Goal: Information Seeking & Learning: Learn about a topic

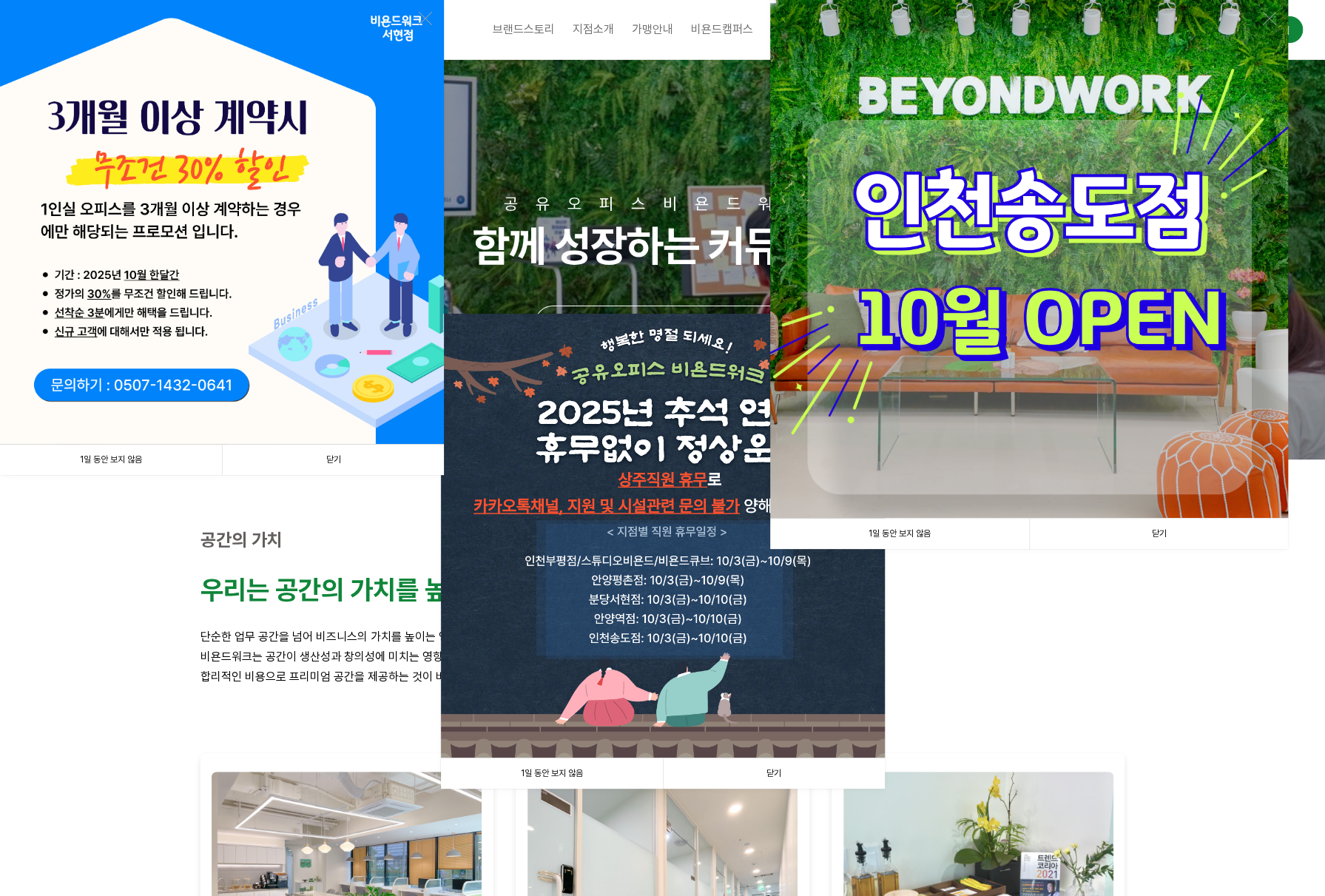
click at [1164, 527] on link "닫기" at bounding box center [1158, 534] width 259 height 30
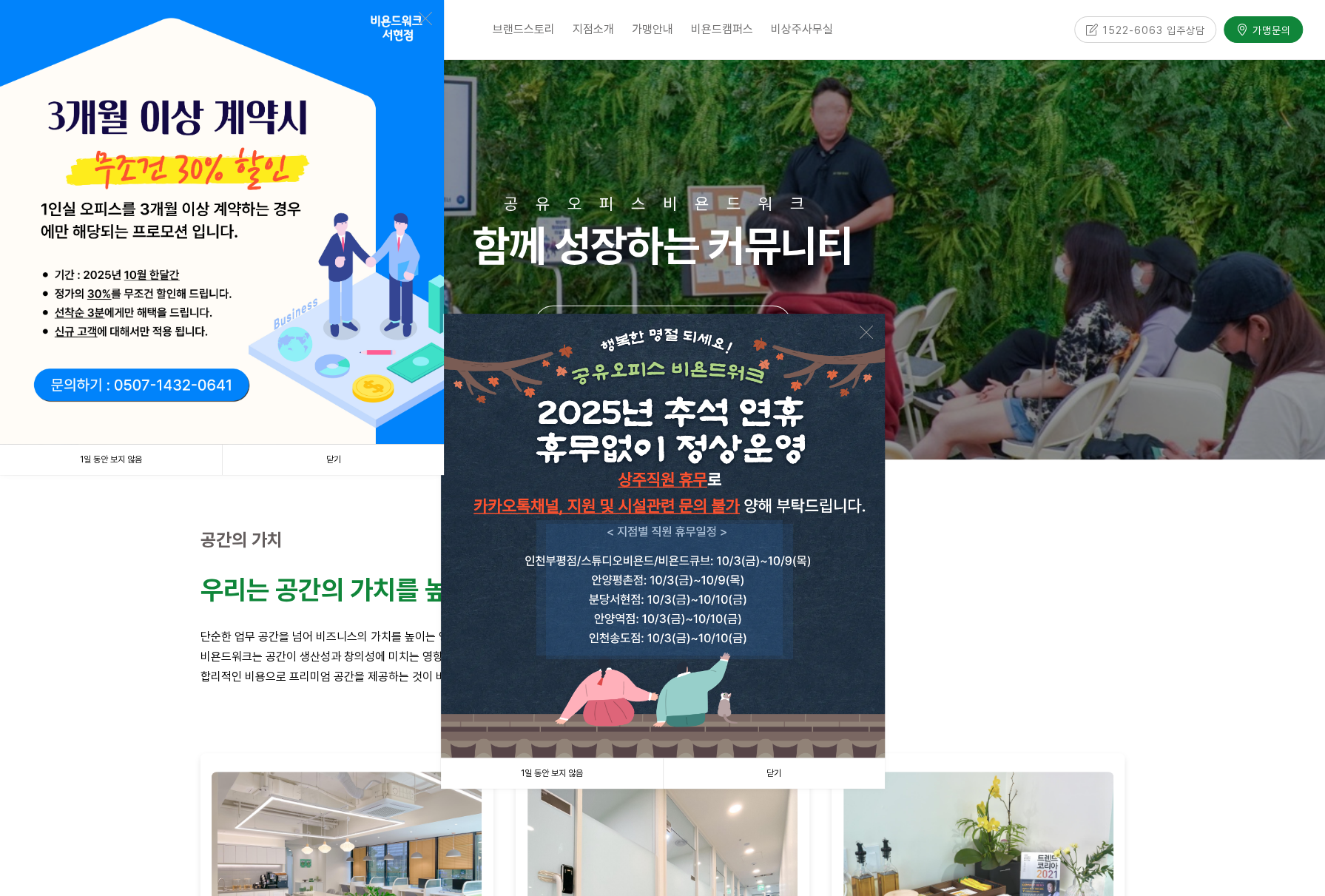
click at [753, 777] on link "닫기" at bounding box center [774, 773] width 222 height 30
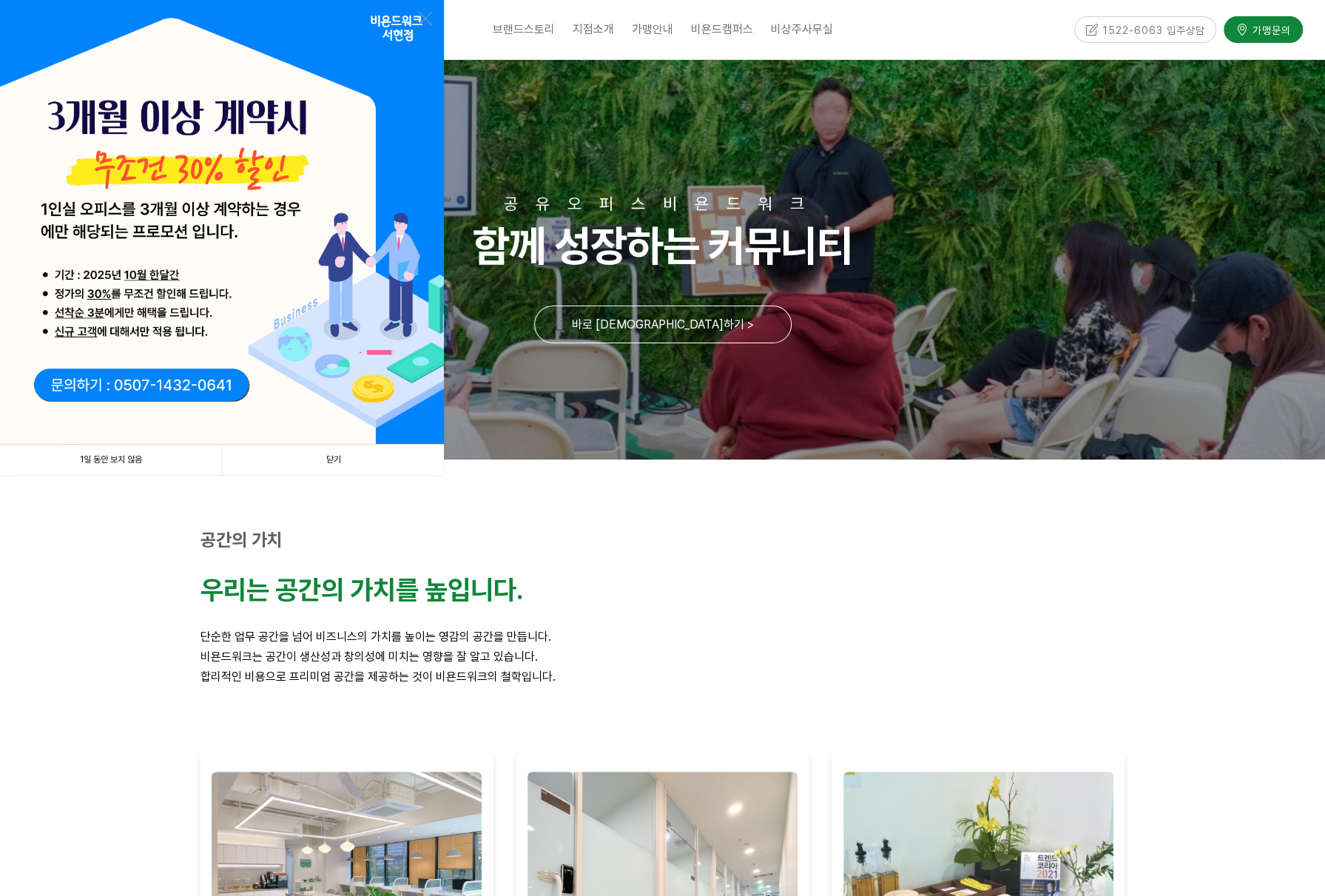
click at [341, 461] on link "닫기" at bounding box center [333, 460] width 222 height 30
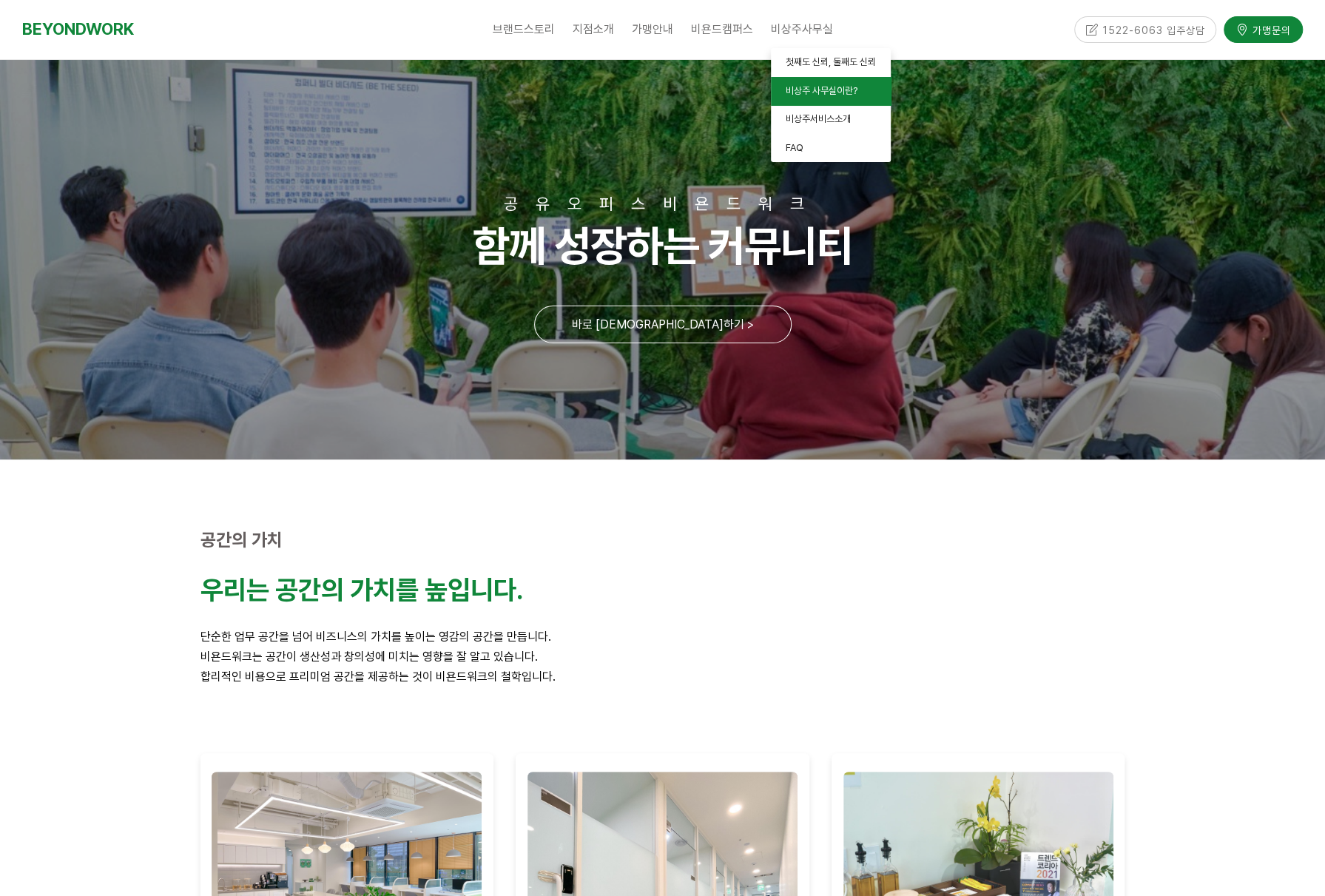
click at [828, 91] on span "비상주 사무실이란?" at bounding box center [822, 90] width 72 height 11
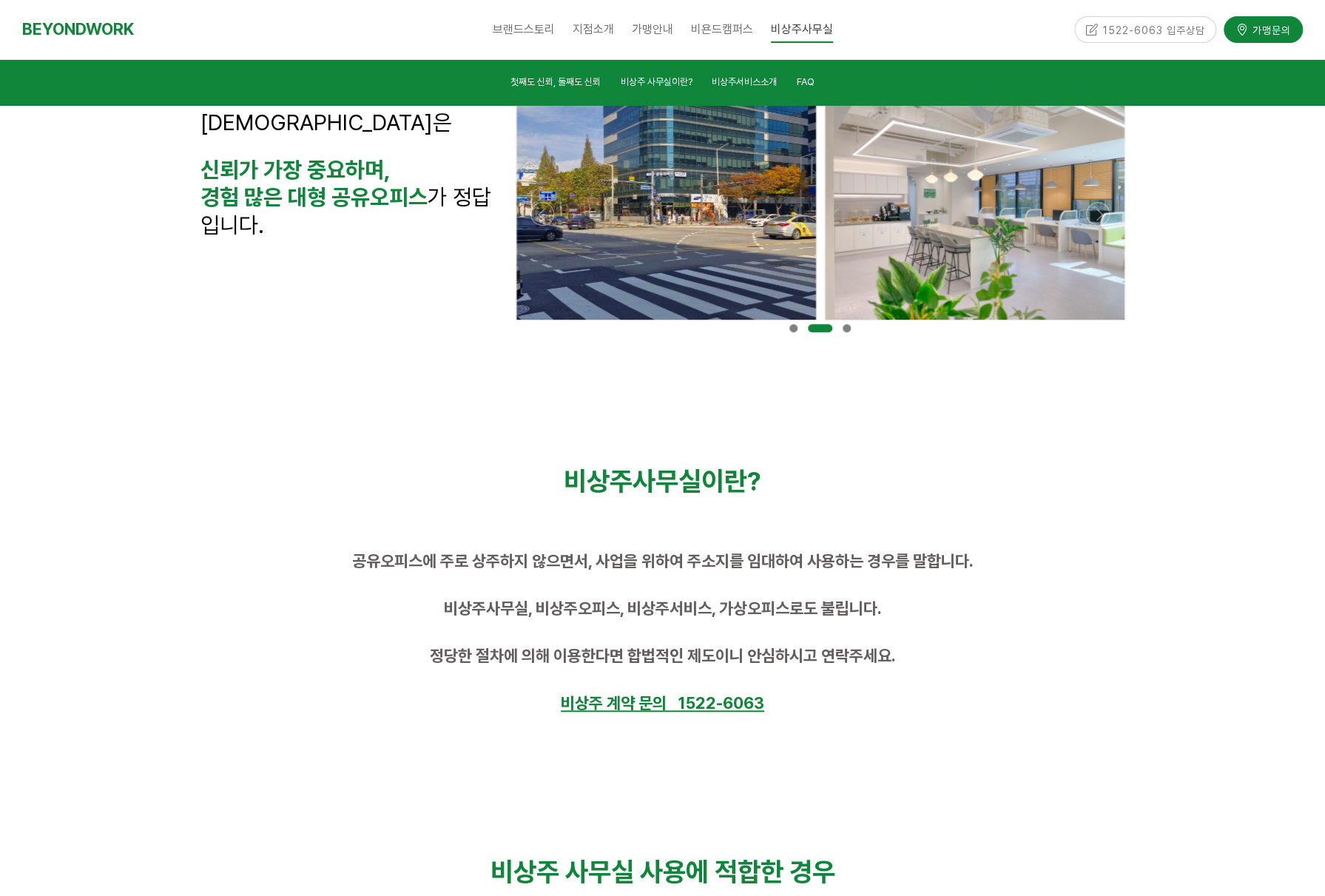
scroll to position [500, 0]
click at [86, 30] on link "BEYONDWORK" at bounding box center [78, 29] width 112 height 28
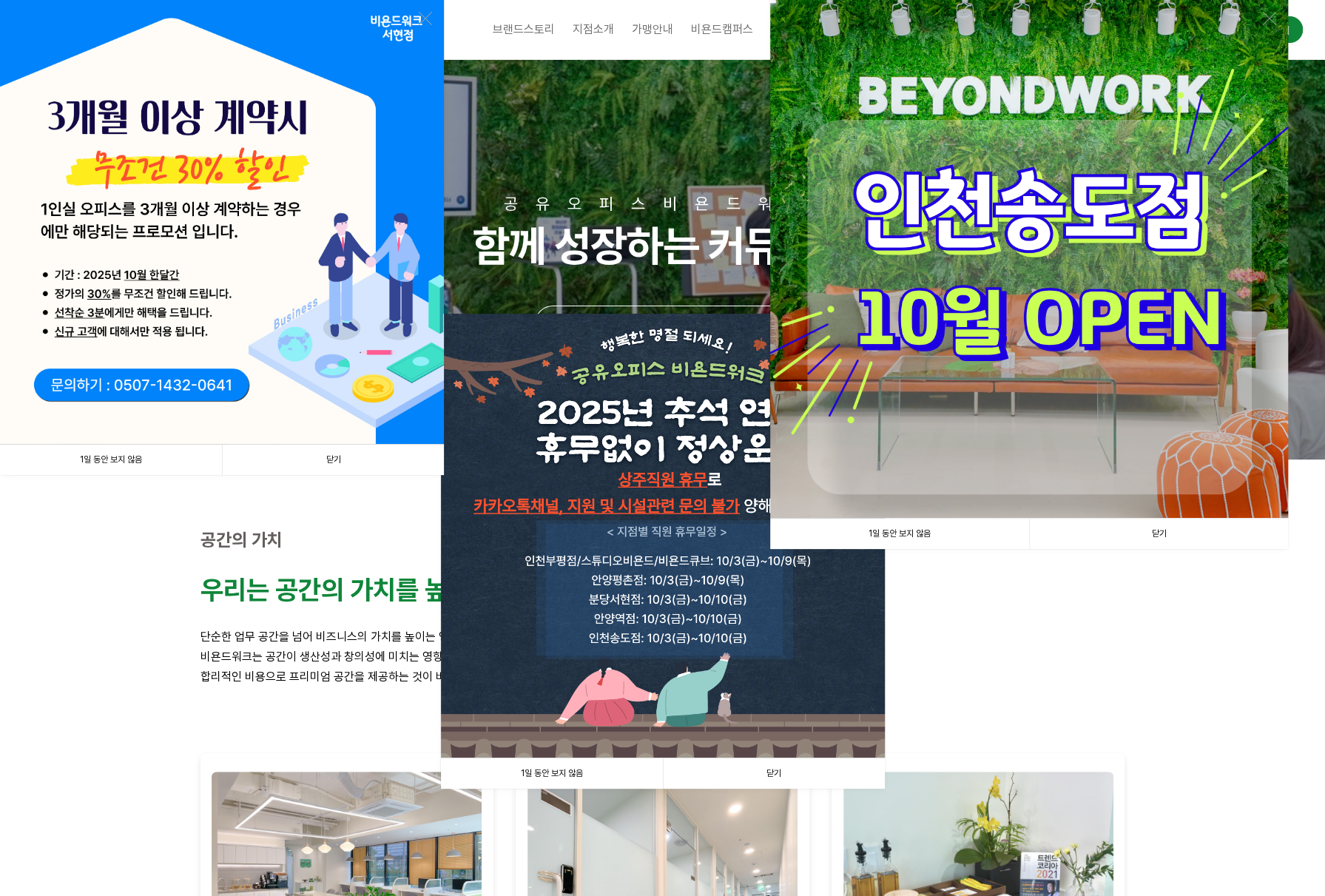
click at [1150, 533] on link "닫기" at bounding box center [1158, 534] width 259 height 30
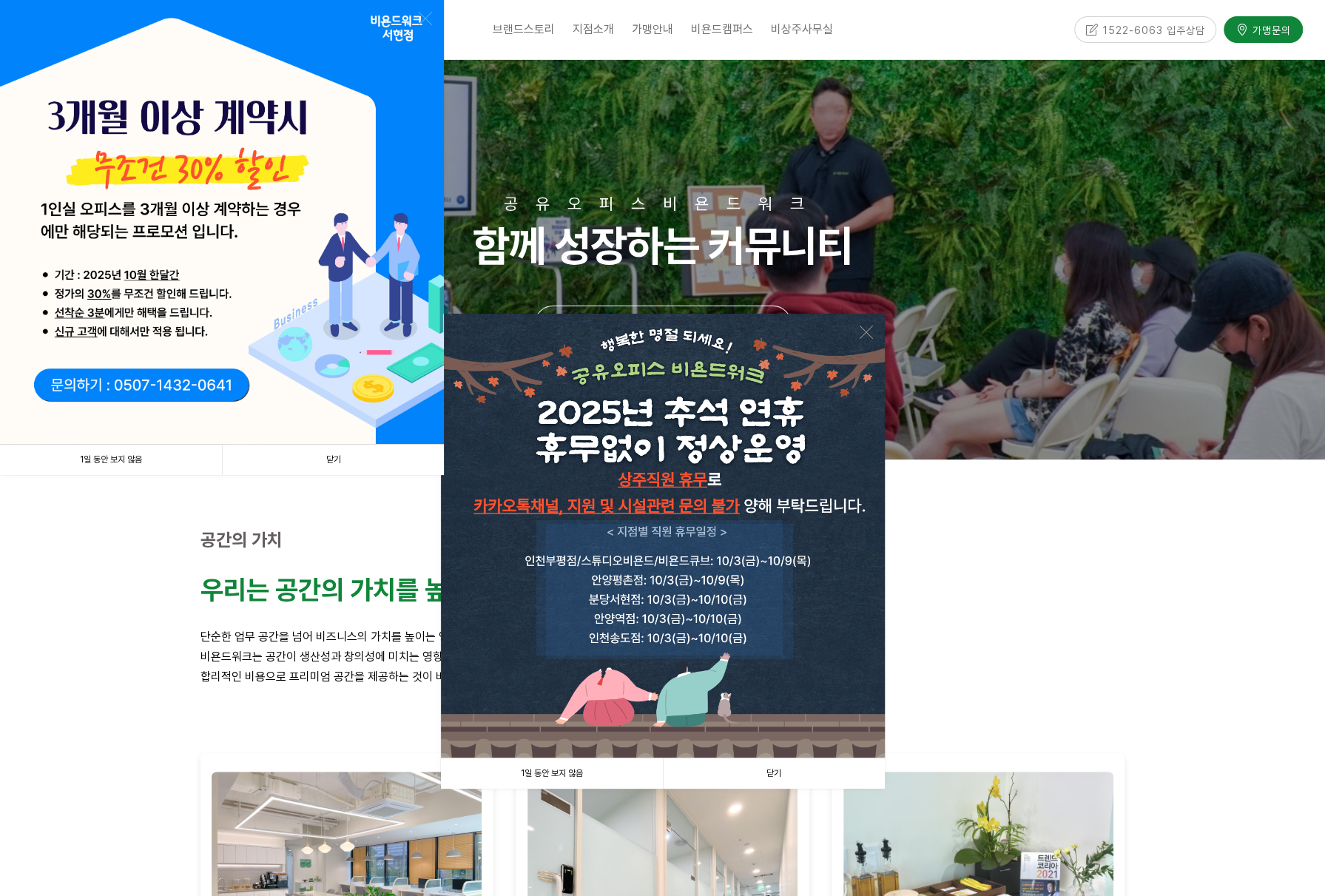
click at [758, 779] on link "닫기" at bounding box center [774, 773] width 222 height 30
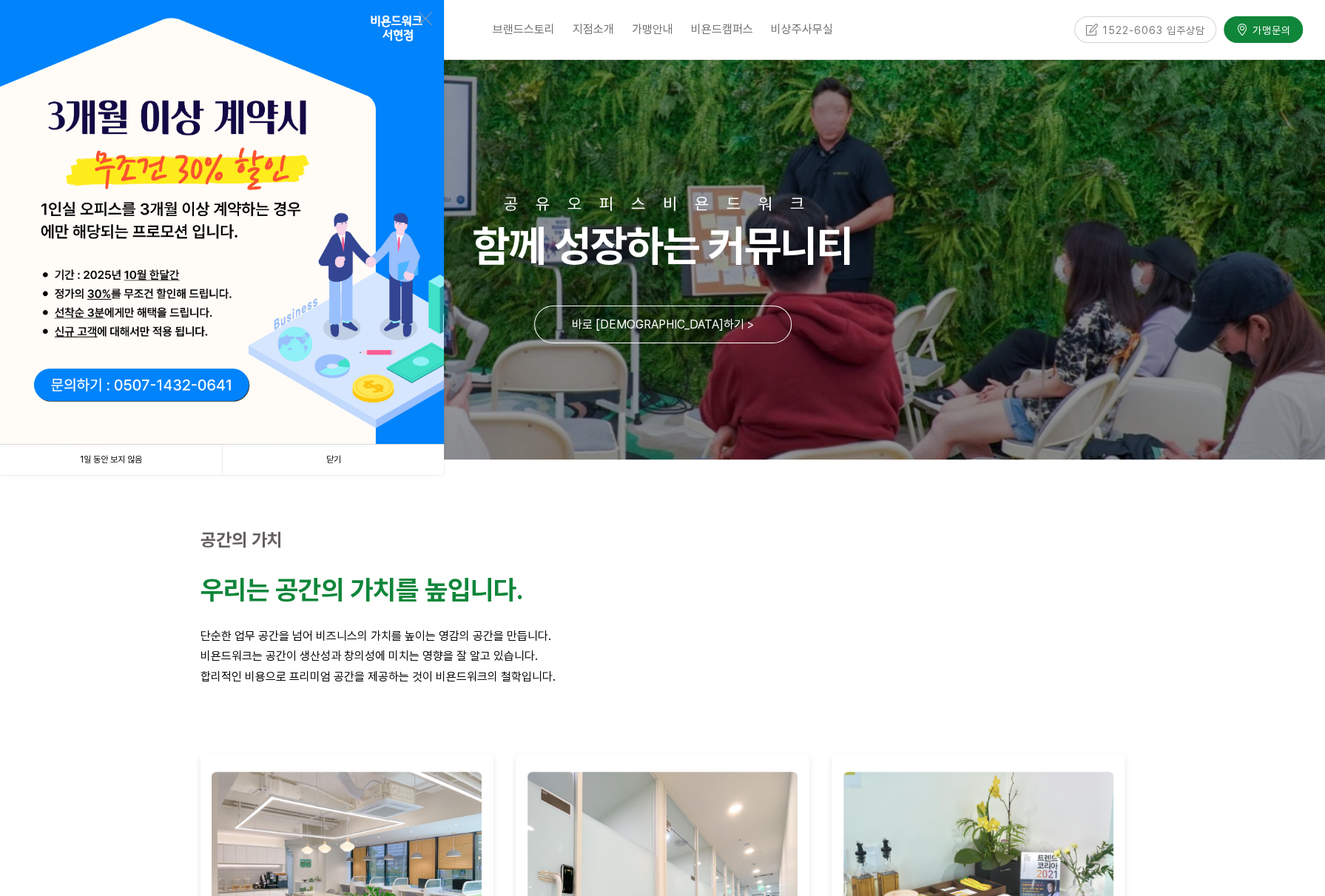
click at [323, 462] on link "닫기" at bounding box center [333, 460] width 222 height 30
